Goal: Task Accomplishment & Management: Manage account settings

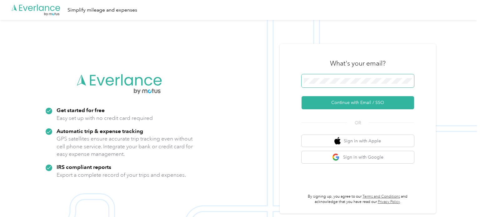
click at [301, 96] on button "Continue with Email / SSO" at bounding box center [357, 102] width 112 height 13
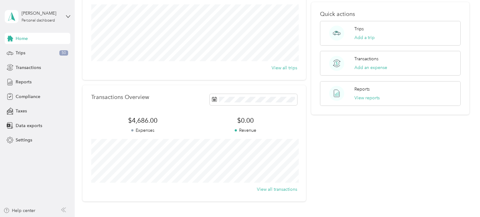
scroll to position [92, 0]
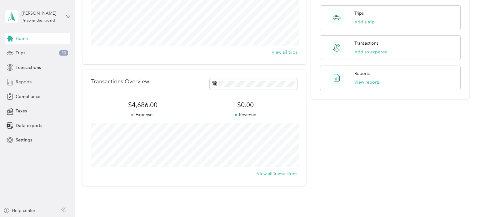
click at [31, 84] on span "Reports" at bounding box center [24, 82] width 16 height 7
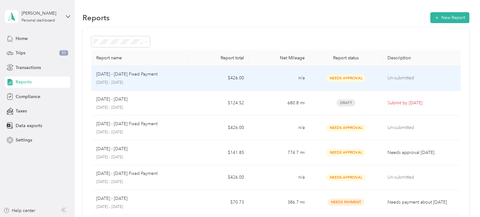
click at [171, 84] on p "[DATE] - [DATE]" at bounding box center [139, 83] width 87 height 6
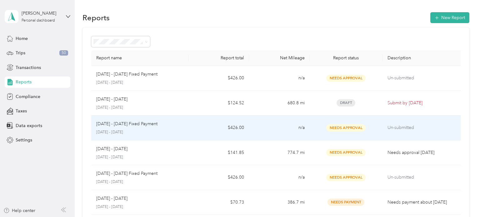
click at [187, 128] on td "[DATE] - [DATE] Fixed Payment [DATE] - [DATE]" at bounding box center [139, 128] width 97 height 25
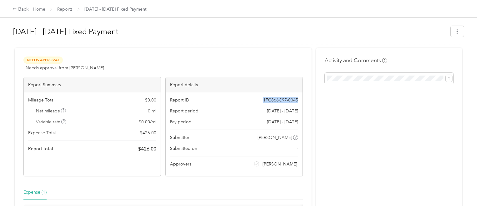
drag, startPoint x: 265, startPoint y: 97, endPoint x: 306, endPoint y: 99, distance: 41.6
click at [306, 99] on div "Needs Approval Needs approval from [PERSON_NAME] View activity & comments Repor…" at bounding box center [163, 153] width 297 height 211
copy span "1FC866C97-0045"
click at [64, 9] on link "Reports" at bounding box center [64, 9] width 15 height 5
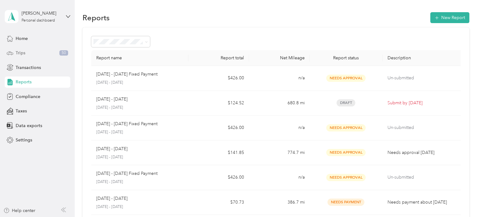
click at [27, 53] on div "Trips 50" at bounding box center [38, 52] width 66 height 11
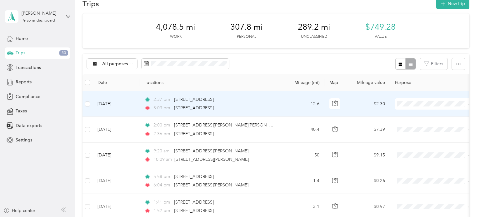
scroll to position [22, 0]
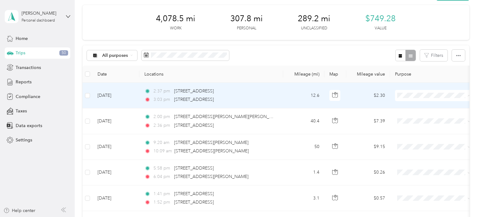
click at [417, 103] on li "Whirlpool" at bounding box center [433, 106] width 77 height 11
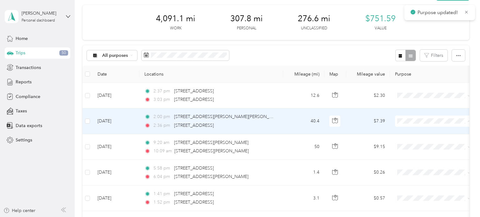
click at [415, 130] on span "Whirlpool" at bounding box center [439, 132] width 58 height 7
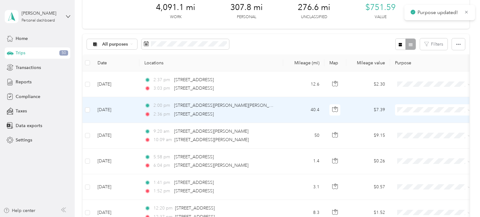
scroll to position [59, 0]
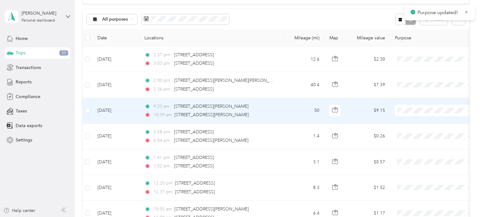
click at [409, 122] on span "Whirlpool" at bounding box center [433, 120] width 69 height 7
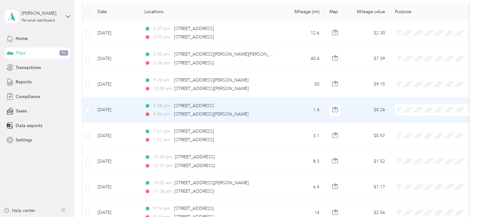
scroll to position [87, 0]
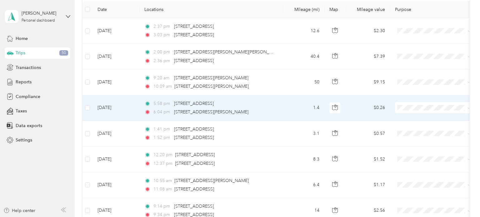
click at [416, 118] on span "Whirlpool" at bounding box center [439, 117] width 58 height 7
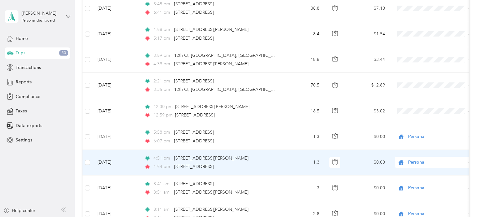
scroll to position [314, 0]
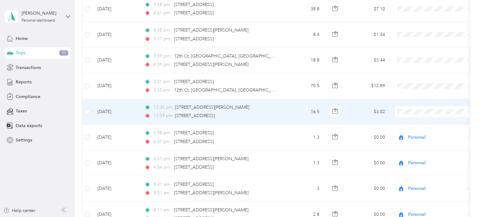
click at [416, 121] on span "Whirlpool" at bounding box center [439, 122] width 58 height 7
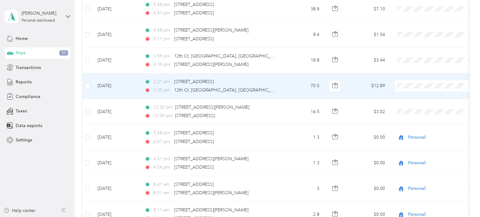
scroll to position [307, 0]
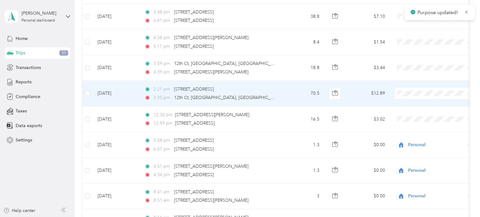
click at [417, 103] on span "Whirlpool" at bounding box center [439, 104] width 58 height 7
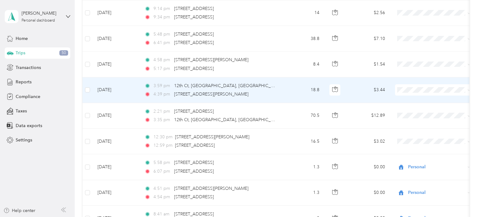
scroll to position [284, 0]
click at [416, 93] on span at bounding box center [433, 90] width 77 height 11
click at [412, 97] on li "Whirlpool" at bounding box center [433, 101] width 77 height 11
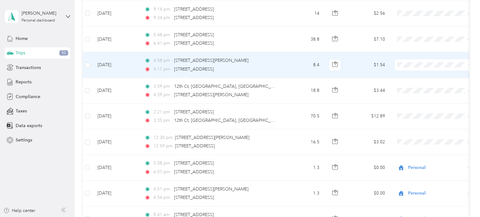
click at [410, 78] on li "Whirlpool" at bounding box center [433, 75] width 77 height 11
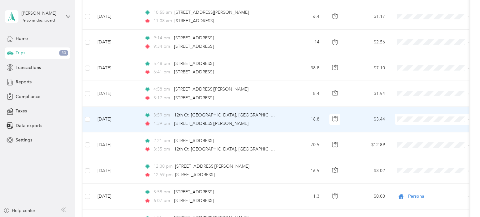
scroll to position [229, 0]
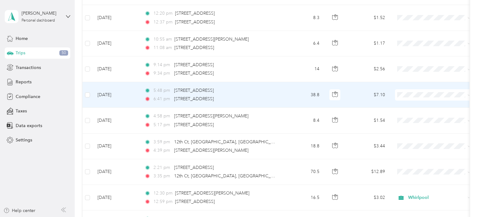
click at [411, 97] on span at bounding box center [433, 94] width 77 height 11
click at [408, 91] on span at bounding box center [433, 94] width 77 height 11
click at [417, 103] on span "Whirlpool" at bounding box center [439, 104] width 58 height 7
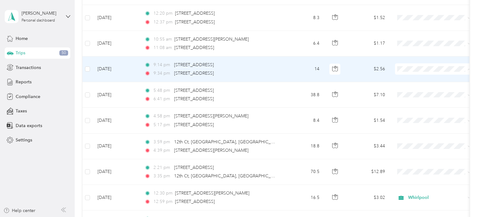
click at [410, 79] on span "Whirlpool" at bounding box center [439, 80] width 58 height 7
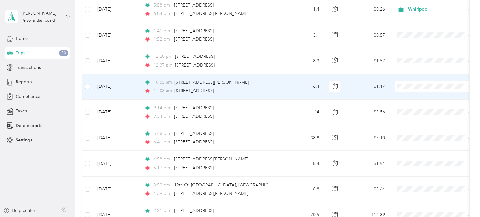
scroll to position [181, 0]
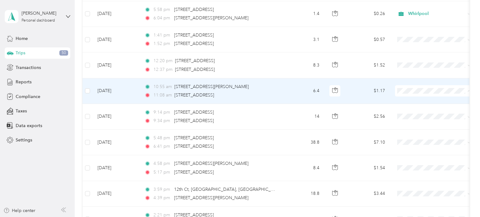
click at [415, 103] on li "Whirlpool" at bounding box center [433, 102] width 77 height 11
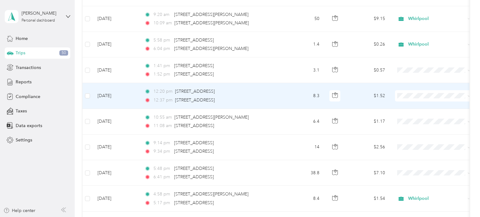
scroll to position [147, 0]
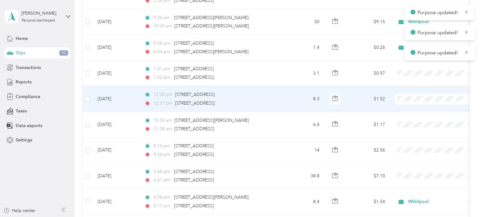
click at [413, 109] on span "Whirlpool" at bounding box center [439, 107] width 58 height 7
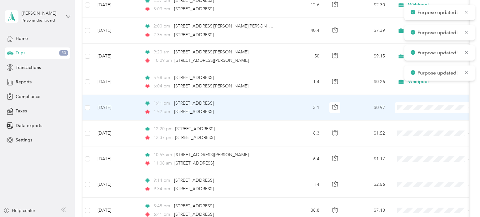
scroll to position [101, 0]
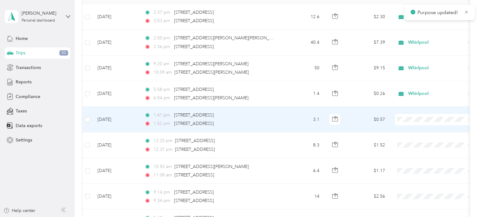
click at [412, 131] on li "Whirlpool" at bounding box center [433, 129] width 77 height 11
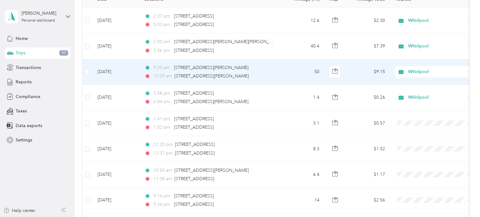
scroll to position [76, 0]
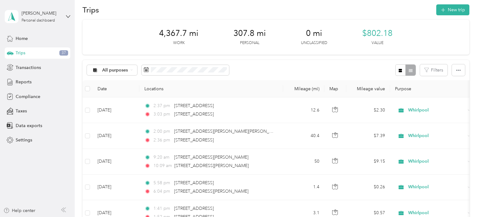
scroll to position [10, 0]
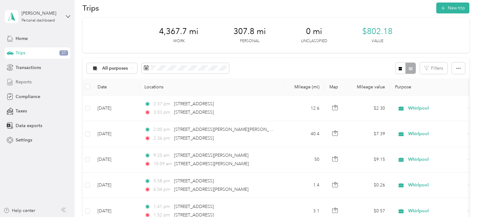
click at [23, 81] on span "Reports" at bounding box center [24, 82] width 16 height 7
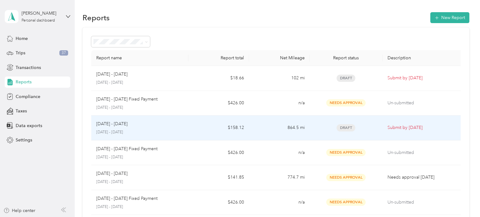
click at [188, 130] on td "$158.12" at bounding box center [218, 128] width 61 height 25
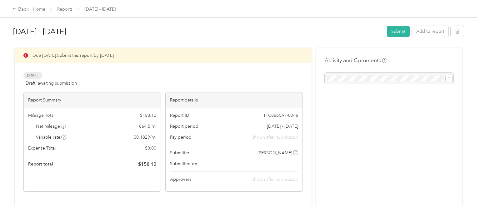
click at [276, 115] on span "1FC866C97-0046" at bounding box center [280, 115] width 35 height 7
drag, startPoint x: 262, startPoint y: 115, endPoint x: 301, endPoint y: 113, distance: 39.1
click at [301, 113] on div "Report ID 1FC866C97-0046 Report period Sep 1 - 30, 2025 Pay period shown after …" at bounding box center [234, 150] width 137 height 84
copy span "1FC866C97-0046"
